Goal: Task Accomplishment & Management: Manage account settings

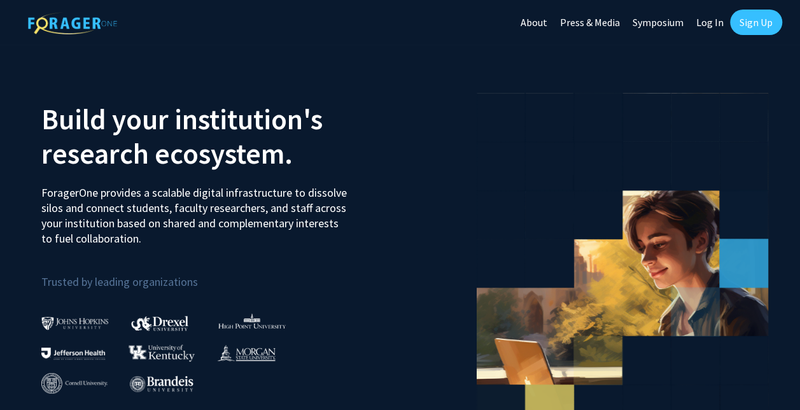
click at [713, 15] on link "Log In" at bounding box center [710, 22] width 40 height 45
select select
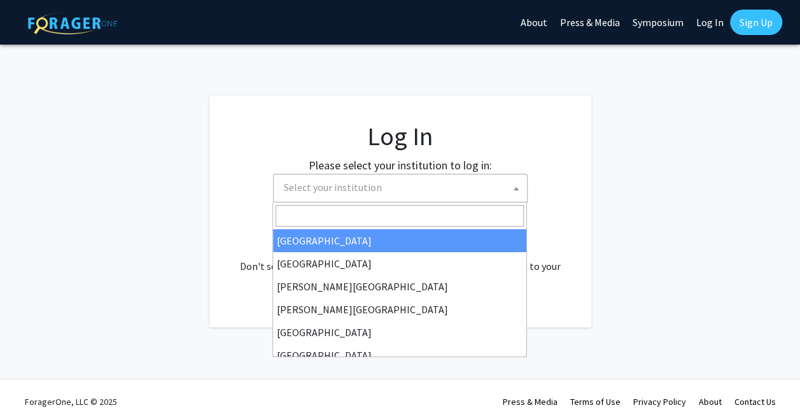
click at [359, 188] on span "Select your institution" at bounding box center [333, 187] width 98 height 13
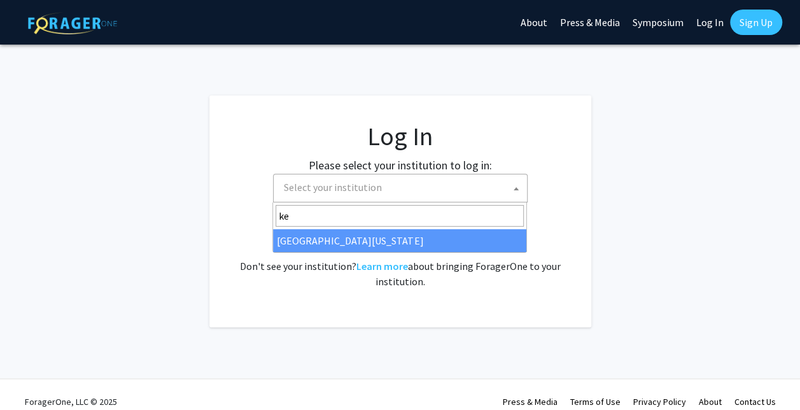
type input "ke"
select select "13"
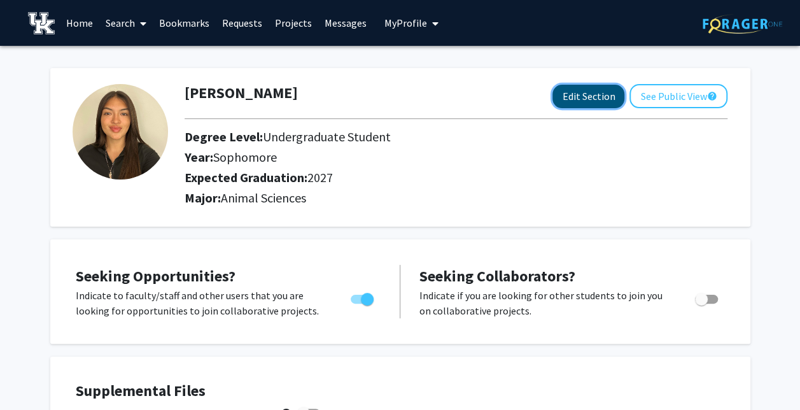
click at [590, 99] on button "Edit Section" at bounding box center [588, 97] width 72 height 24
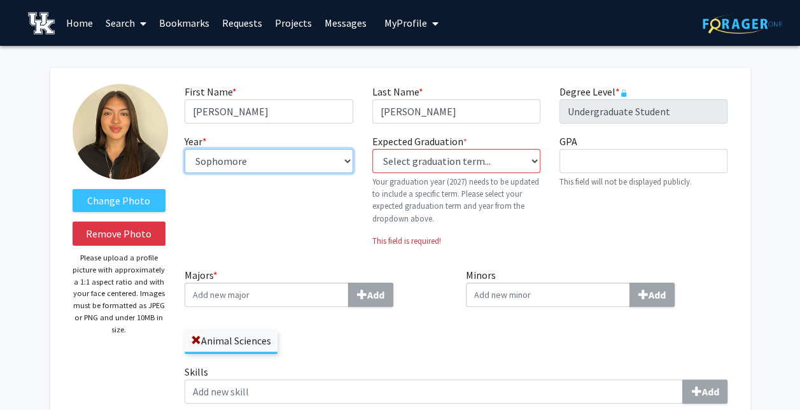
click at [270, 164] on select "--- First-year Sophomore Junior Senior Postbaccalaureate Certificate" at bounding box center [269, 161] width 168 height 24
select select "junior"
click at [185, 149] on select "--- First-year Sophomore Junior Senior Postbaccalaureate Certificate" at bounding box center [269, 161] width 168 height 24
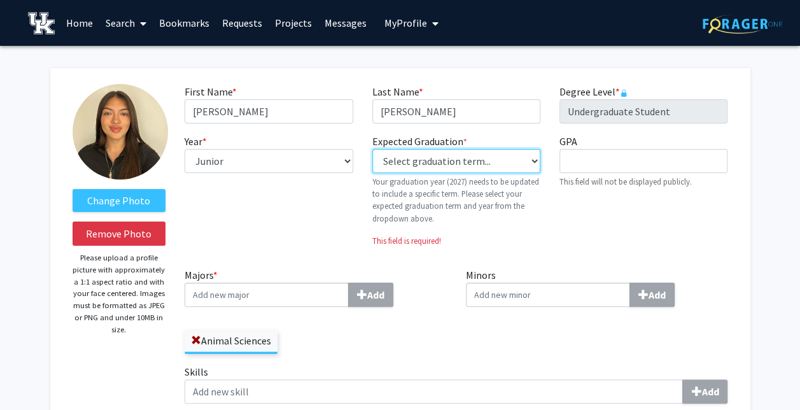
click at [503, 165] on select "Select graduation term... Previous: 2027 (Please select a specific term) Spring…" at bounding box center [456, 161] width 168 height 24
select select "38: spring_2027"
click at [372, 149] on select "Select graduation term... Previous: 2027 (Please select a specific term) Spring…" at bounding box center [456, 161] width 168 height 24
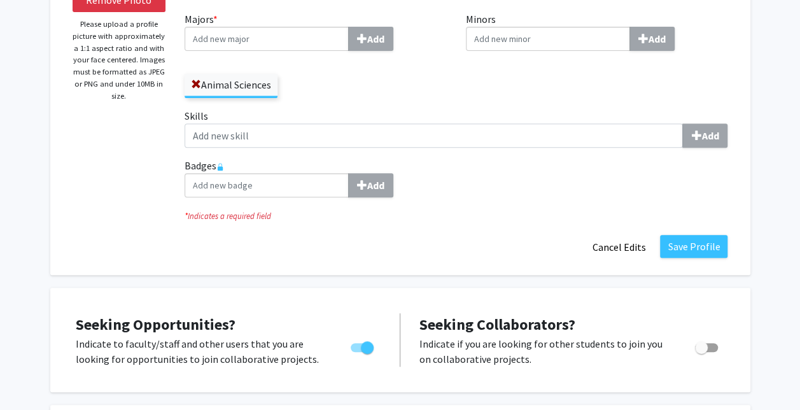
scroll to position [236, 0]
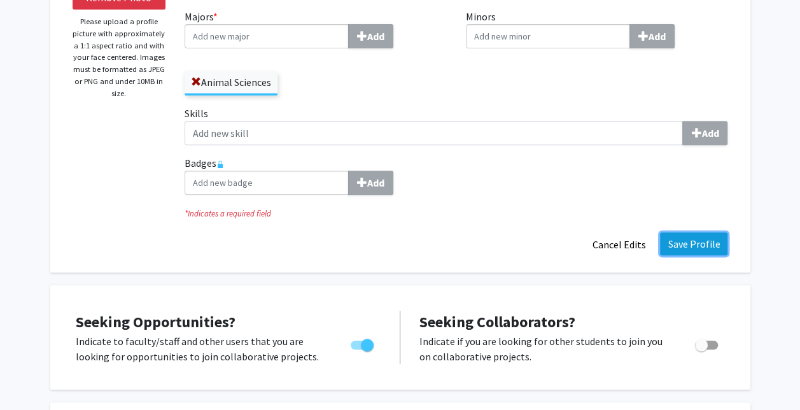
click at [710, 241] on button "Save Profile" at bounding box center [693, 243] width 67 height 23
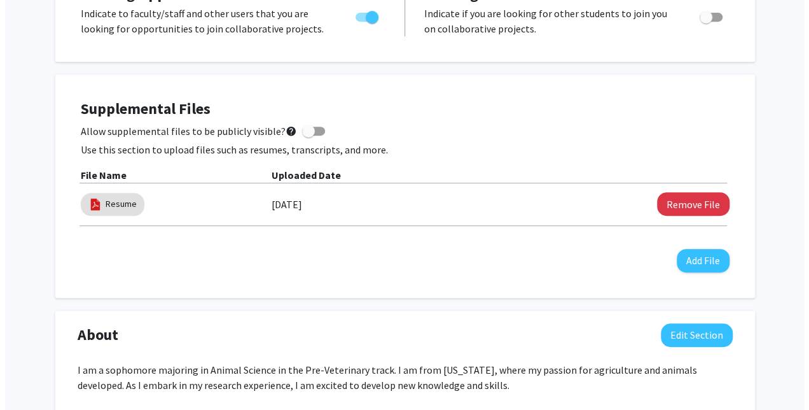
scroll to position [289, 0]
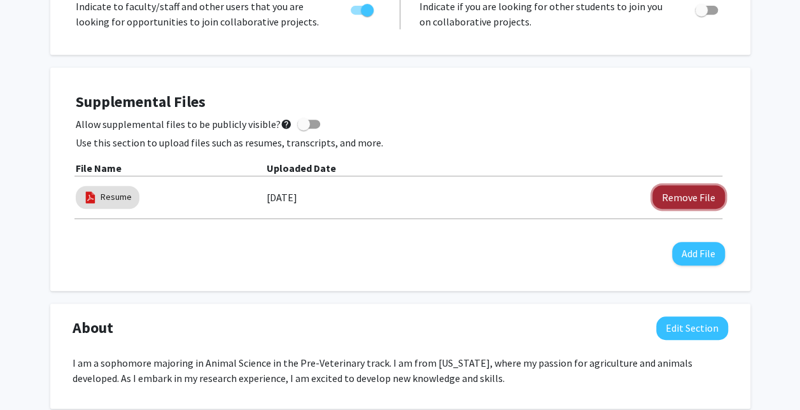
click at [674, 197] on button "Remove File" at bounding box center [688, 197] width 73 height 24
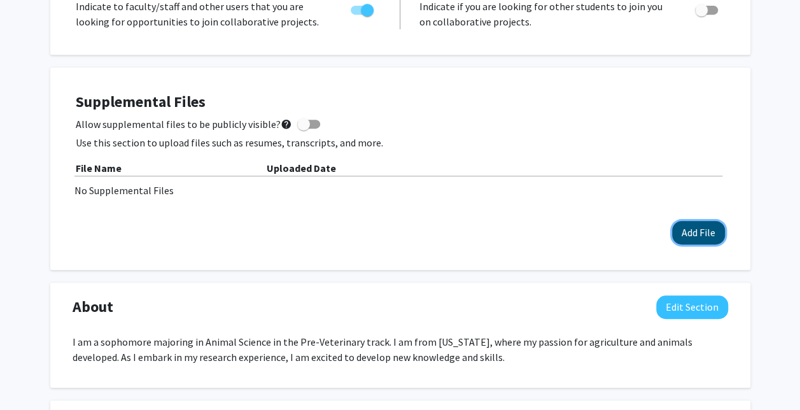
click at [708, 233] on button "Add File" at bounding box center [698, 233] width 53 height 24
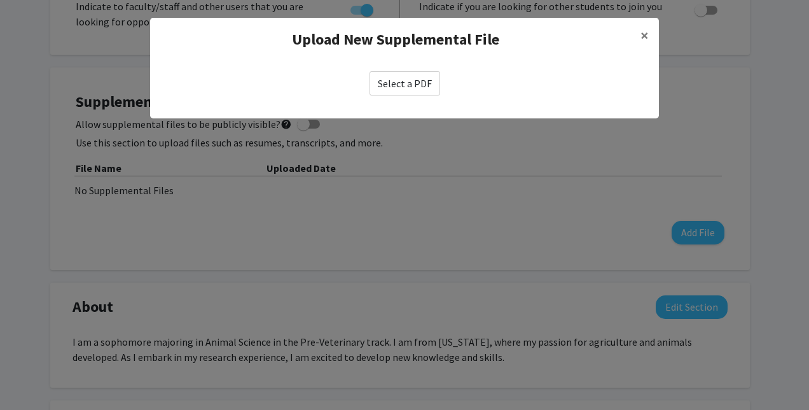
click at [417, 90] on label "Select a PDF" at bounding box center [405, 83] width 71 height 24
click at [0, 0] on input "Select a PDF" at bounding box center [0, 0] width 0 height 0
click at [382, 85] on label "Select a PDF" at bounding box center [405, 83] width 71 height 24
click at [0, 0] on input "Select a PDF" at bounding box center [0, 0] width 0 height 0
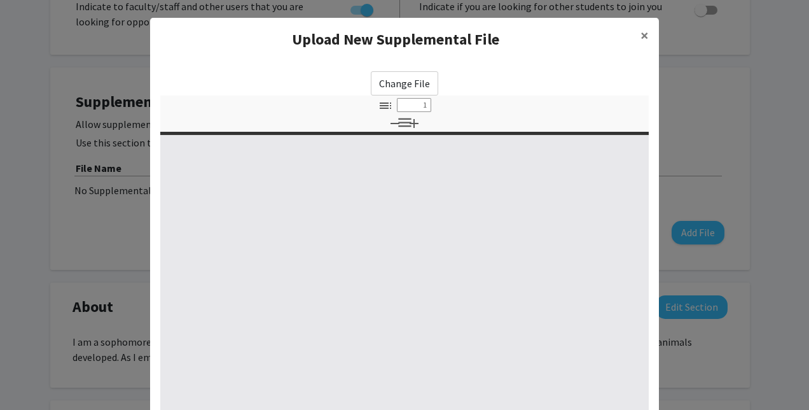
select select "custom"
type input "0"
select select "custom"
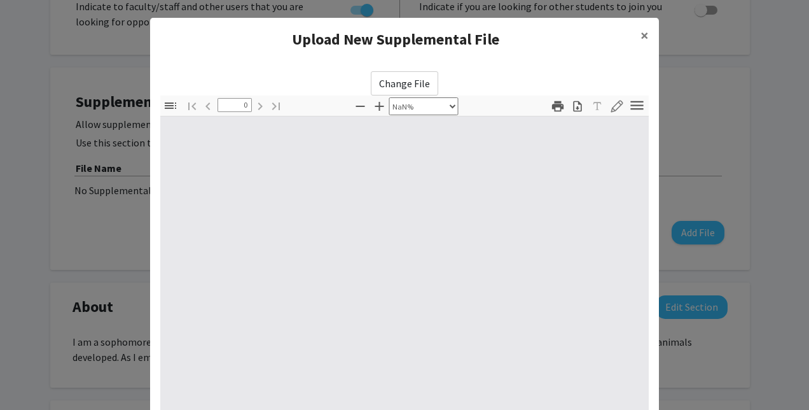
type input "1"
select select "auto"
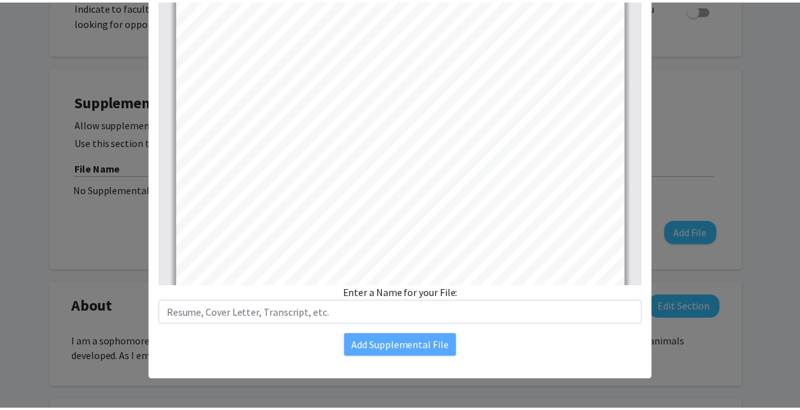
scroll to position [0, 0]
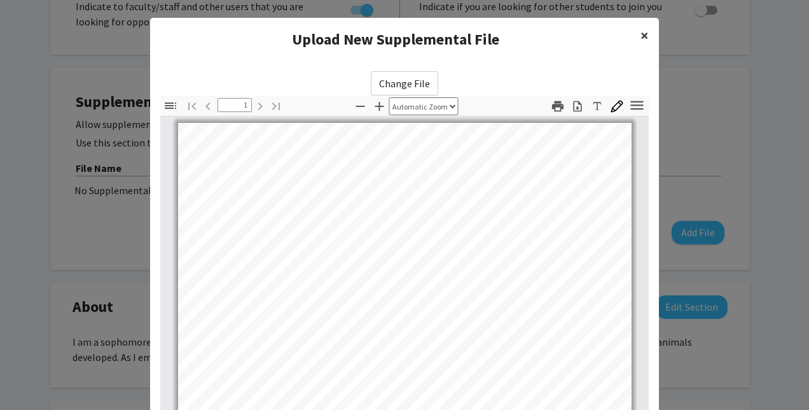
click at [635, 31] on button "×" at bounding box center [645, 36] width 29 height 36
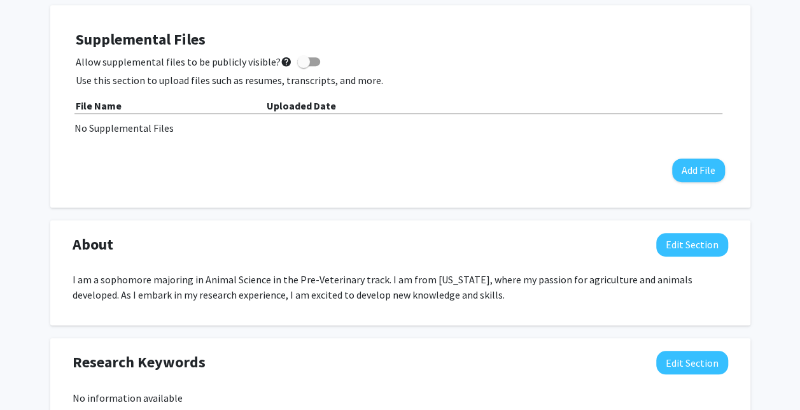
scroll to position [352, 0]
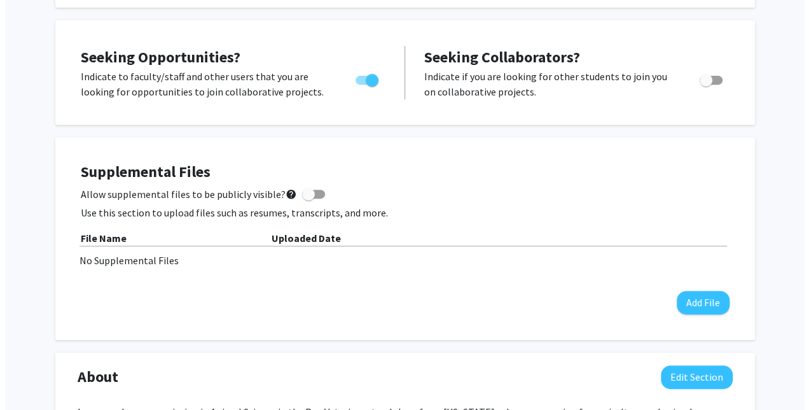
scroll to position [218, 0]
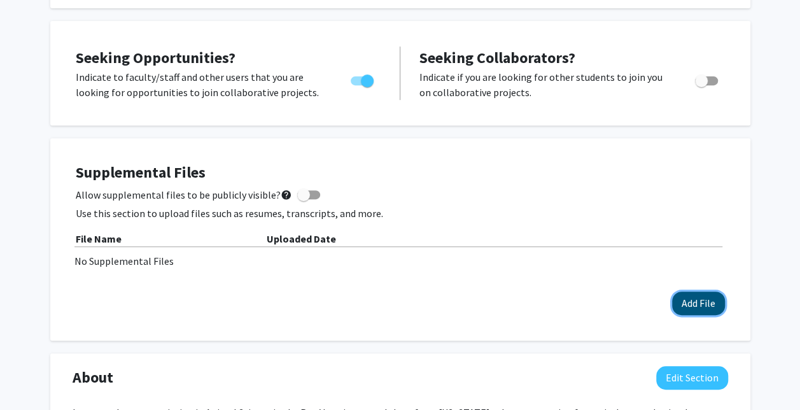
click at [701, 310] on button "Add File" at bounding box center [698, 303] width 53 height 24
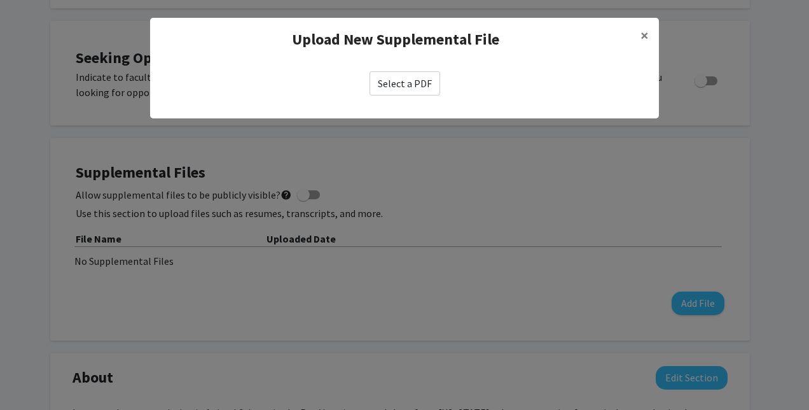
click at [417, 84] on label "Select a PDF" at bounding box center [405, 83] width 71 height 24
click at [0, 0] on input "Select a PDF" at bounding box center [0, 0] width 0 height 0
select select "custom"
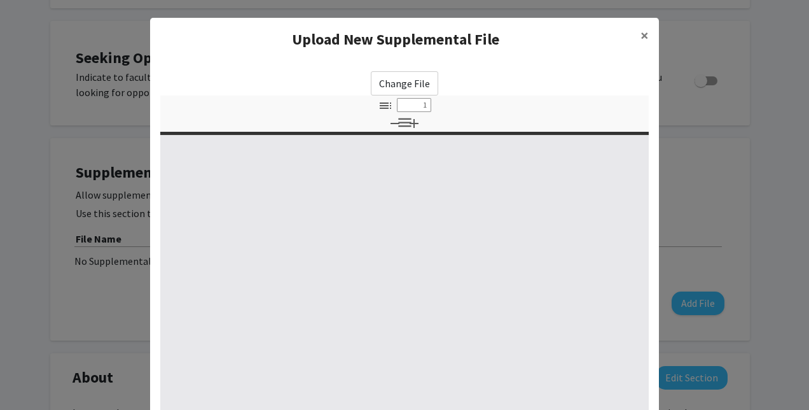
type input "0"
select select "custom"
type input "1"
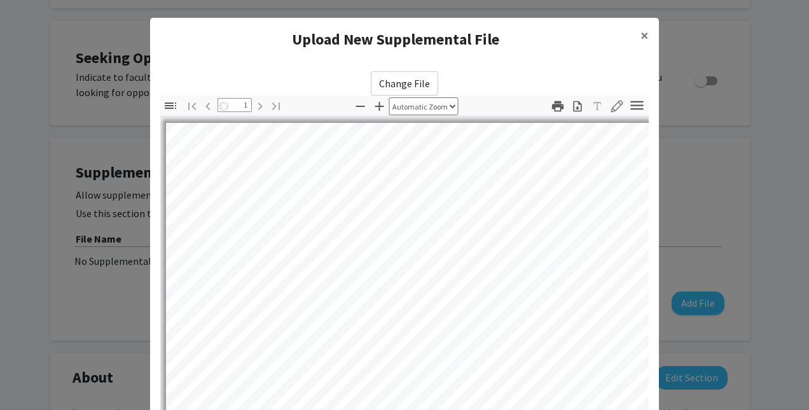
select select "auto"
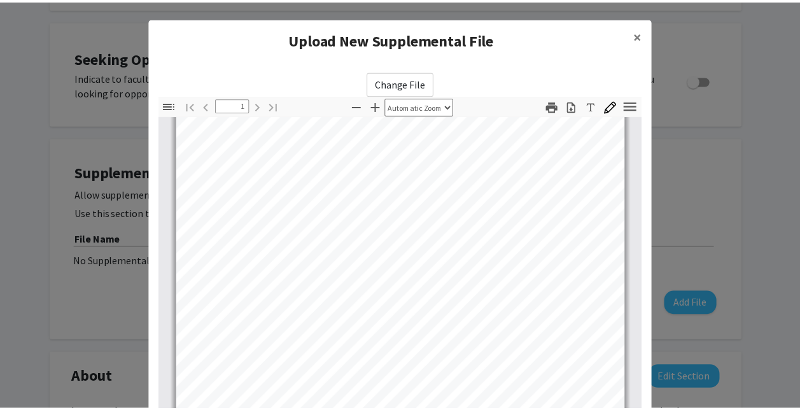
scroll to position [192, 0]
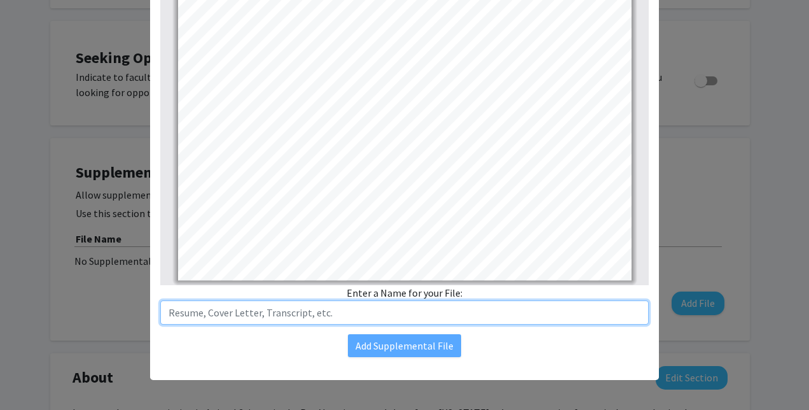
click at [317, 316] on input "text" at bounding box center [404, 312] width 489 height 24
type input "Resume"
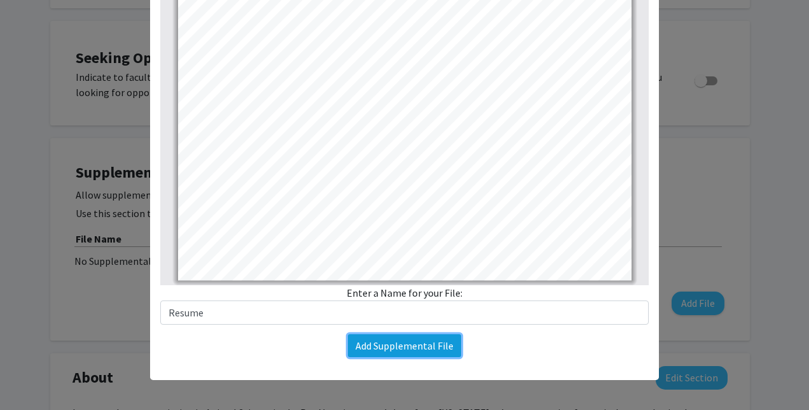
click at [366, 344] on button "Add Supplemental File" at bounding box center [404, 345] width 113 height 23
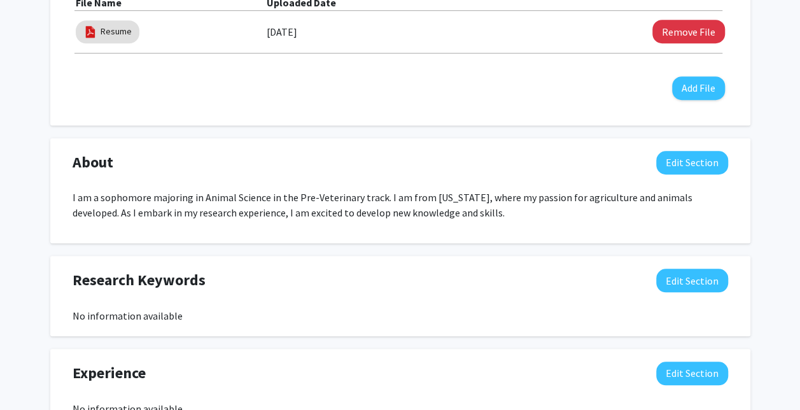
scroll to position [536, 0]
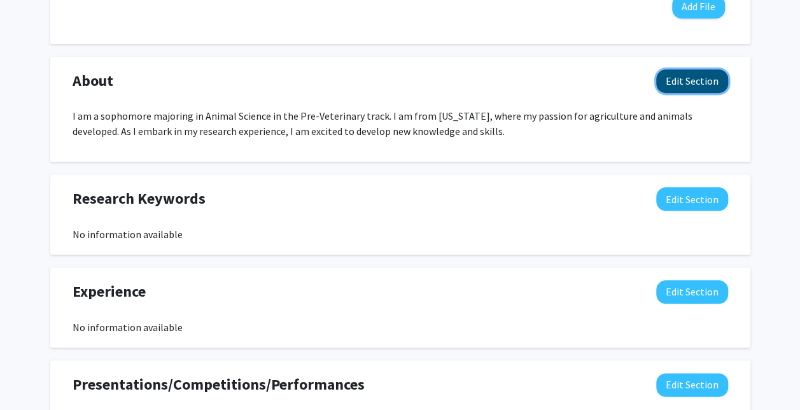
click at [706, 83] on button "Edit Section" at bounding box center [692, 81] width 72 height 24
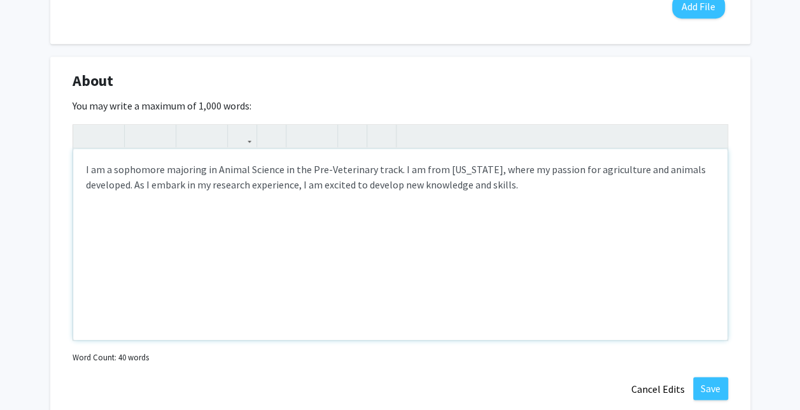
click at [127, 165] on span "I am a sophomore majoring in Animal Science in the Pre-Veterinary track. I am f…" at bounding box center [396, 177] width 620 height 28
type textarea "<p><span>I am a junior majoring in Animal Science in the Pre-Veterinary track. …"
click at [711, 391] on button "Save" at bounding box center [710, 388] width 35 height 23
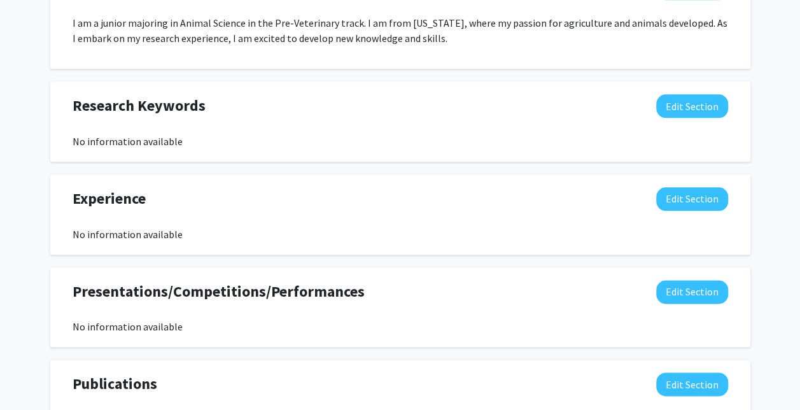
scroll to position [830, 0]
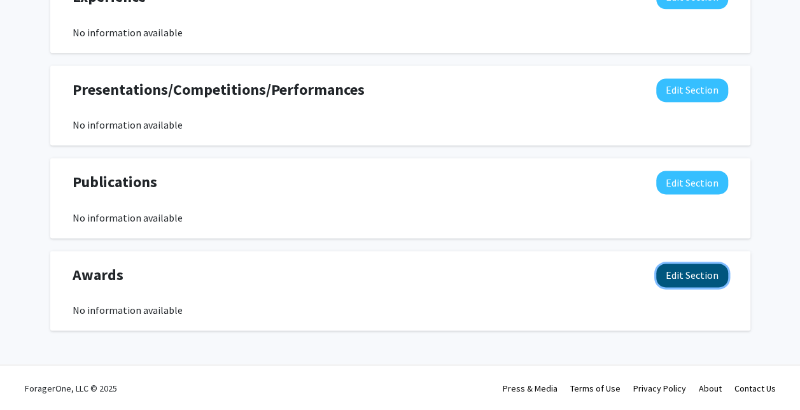
click at [697, 279] on button "Edit Section" at bounding box center [692, 275] width 72 height 24
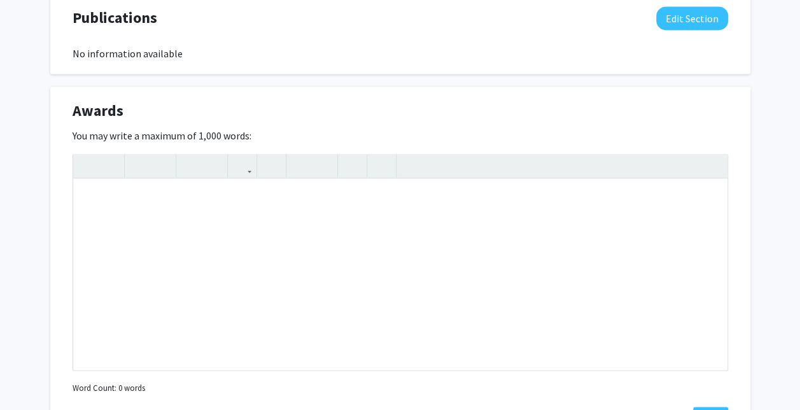
scroll to position [1012, 0]
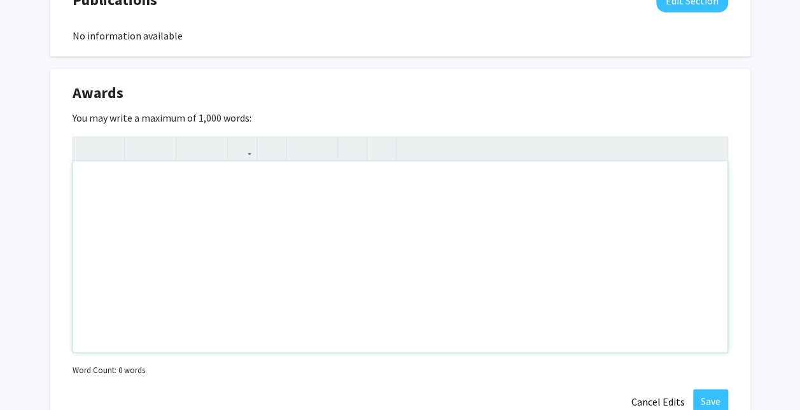
click at [352, 248] on div "Note to users with screen readers: Please deactivate our accessibility plugin f…" at bounding box center [400, 256] width 654 height 191
click at [435, 257] on div "Note to users with screen readers: Please deactivate our accessibility plugin f…" at bounding box center [400, 256] width 654 height 191
paste div "Note to users with screen readers: Please deactivate our accessibility plugin f…"
type textarea "<p>Awarded Martin-Gatton College of Agriculture, Food and Environment Undergrad…"
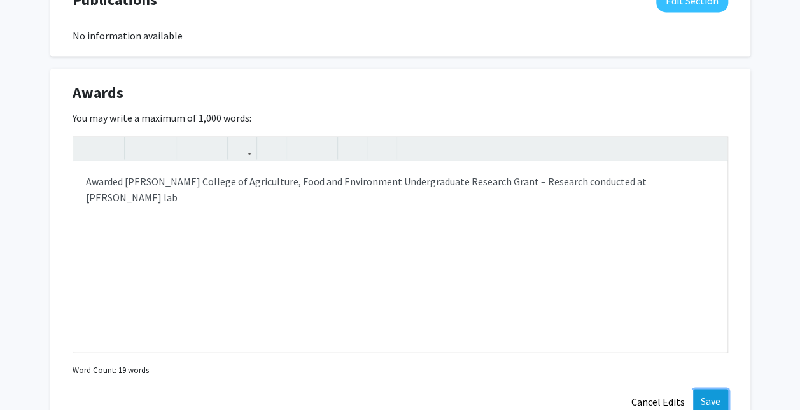
click at [716, 397] on button "Save" at bounding box center [710, 400] width 35 height 23
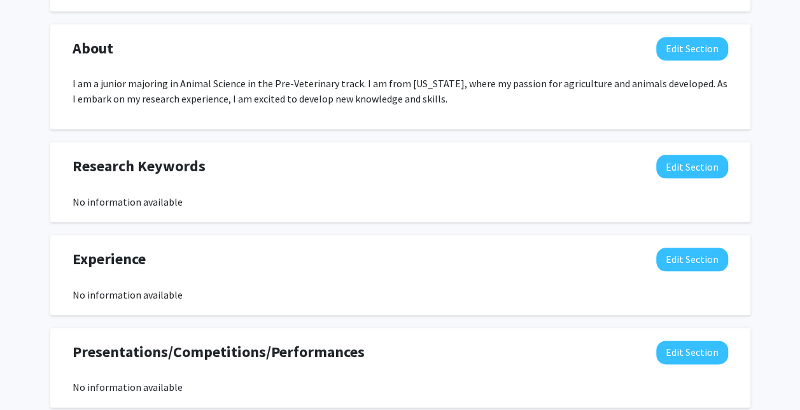
scroll to position [561, 0]
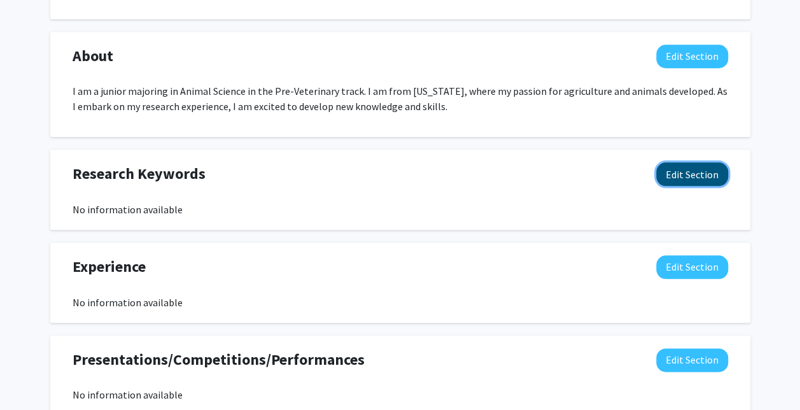
click at [696, 178] on button "Edit Section" at bounding box center [692, 174] width 72 height 24
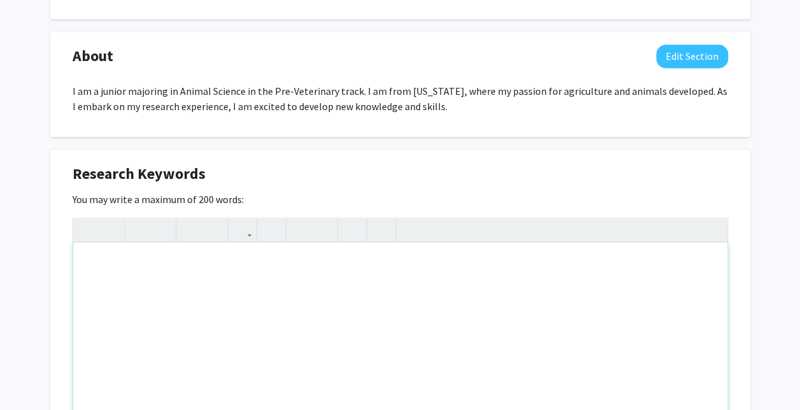
click at [310, 290] on div "Note to users with screen readers: Please deactivate our accessibility plugin f…" at bounding box center [400, 337] width 654 height 191
click at [503, 278] on div "Rotavirus, Equine, Vaccine, Virology, Immunology, Veterinary Science, Virus, An…" at bounding box center [400, 337] width 654 height 191
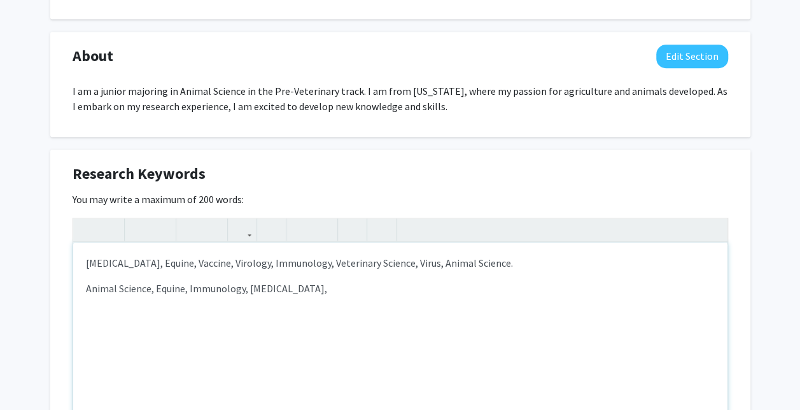
click at [151, 262] on p "Rotavirus, Equine, Vaccine, Virology, Immunology, Veterinary Science, Virus, An…" at bounding box center [400, 262] width 629 height 15
drag, startPoint x: 378, startPoint y: 260, endPoint x: 447, endPoint y: 262, distance: 68.7
click at [447, 262] on p "Rotavirus, , Vaccine, Virology, Immunology, Veterinary Science, Virus, Animal S…" at bounding box center [400, 262] width 629 height 15
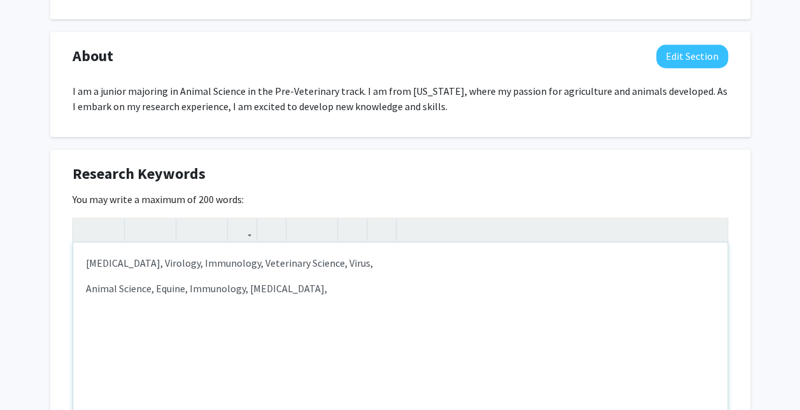
click at [225, 261] on p "Rotavirus, , Vaccine, Virology, Immunology, Veterinary Science, Virus," at bounding box center [400, 262] width 629 height 15
click at [111, 260] on p "Rotavirus, , Vaccine, Virology, , Veterinary Science, Virus," at bounding box center [400, 262] width 629 height 15
click at [317, 289] on p "Animal Science, Equine, Immunology, Rotavirus," at bounding box center [400, 288] width 629 height 15
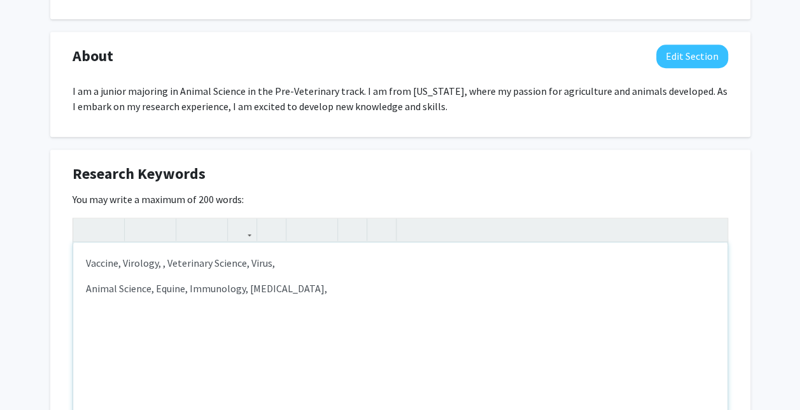
click at [101, 260] on p "Vaccine, Virology, , Veterinary Science, Virus," at bounding box center [400, 262] width 629 height 15
click at [344, 288] on p "Animal Science, Equine, Immunology, Rotavirus, Vaccine," at bounding box center [400, 288] width 629 height 15
drag, startPoint x: 223, startPoint y: 263, endPoint x: 216, endPoint y: 255, distance: 11.3
click at [216, 255] on p "Virology, , Veterinary Science, Virus," at bounding box center [400, 262] width 629 height 15
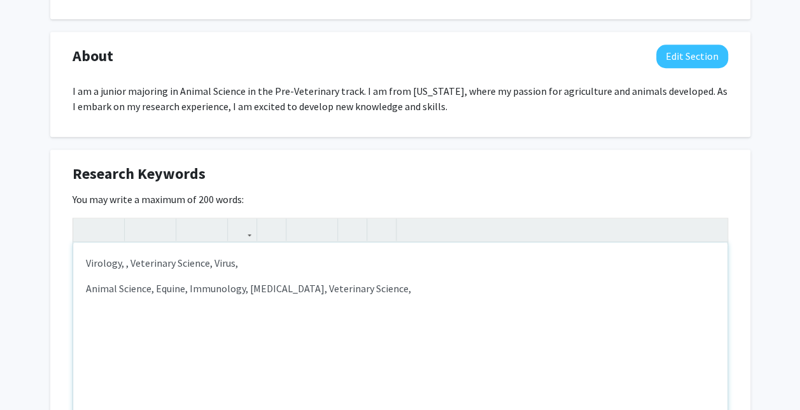
click at [224, 270] on div "Virology, , Veterinary Science, Virus, Animal Science, Equine, Immunology, Rota…" at bounding box center [400, 337] width 654 height 191
drag, startPoint x: 214, startPoint y: 263, endPoint x: 131, endPoint y: 253, distance: 83.3
click at [131, 253] on div "Virology, , Veterinary Science, Virus, Animal Science, Equine, Immunology, Rota…" at bounding box center [400, 337] width 654 height 191
click at [436, 285] on p "Animal Science, Equine, Immunology, Rotavirus, Vaccine, Veterinary Science," at bounding box center [400, 288] width 629 height 15
drag, startPoint x: 181, startPoint y: 266, endPoint x: 39, endPoint y: 263, distance: 141.9
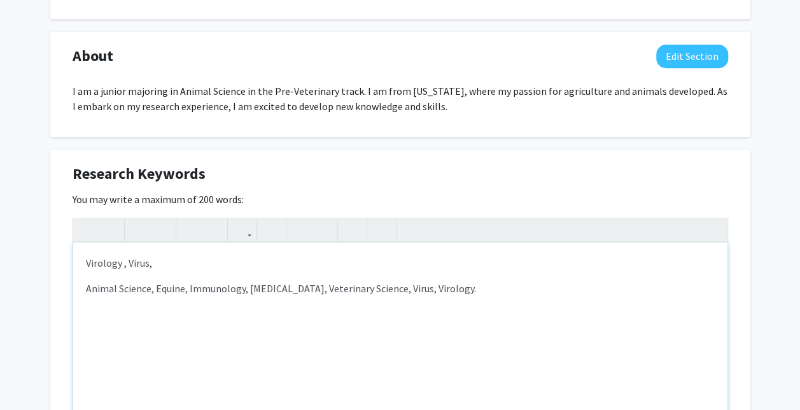
click at [39, 263] on div "Emma Villafana Edit Section See Public View help Degree Level: Undergraduate St…" at bounding box center [400, 207] width 800 height 1444
click at [83, 285] on div "Animal Science, Equine, Immunology, Rotavirus, Vaccine, Veterinary Science, Vir…" at bounding box center [400, 337] width 654 height 191
type textarea "<p><span style="font-size: 1rem;">Animal Science, Equine, Immunology, Rotavirus…"
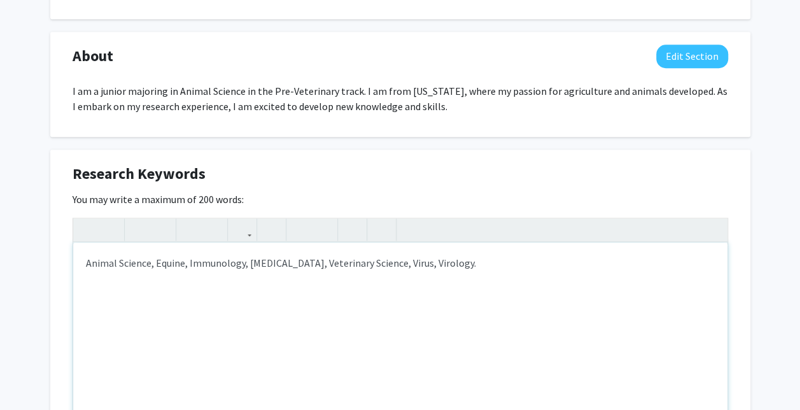
click at [321, 298] on div "Animal Science, Equine, Immunology, Rotavirus, Vaccine, Veterinary Science, Vir…" at bounding box center [400, 337] width 654 height 191
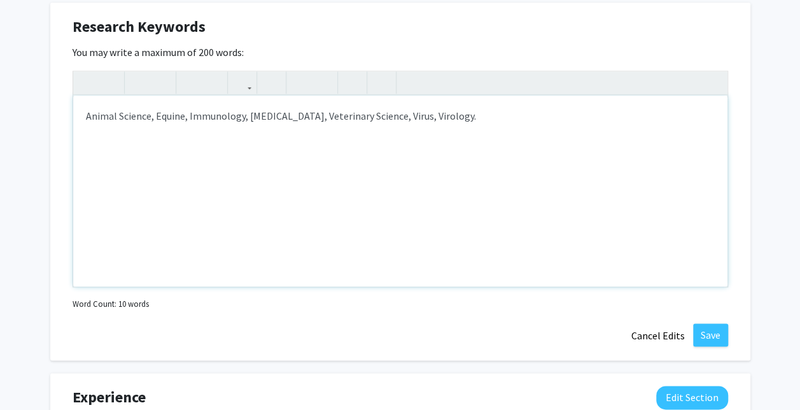
scroll to position [708, 0]
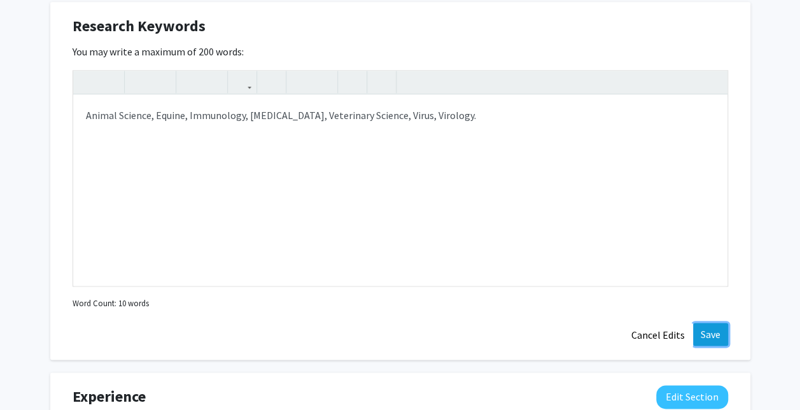
click at [713, 332] on button "Save" at bounding box center [710, 334] width 35 height 23
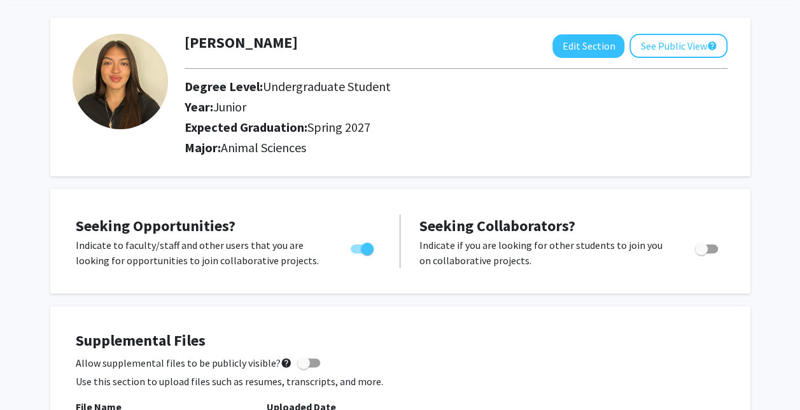
scroll to position [50, 0]
